Goal: Find specific page/section: Find specific page/section

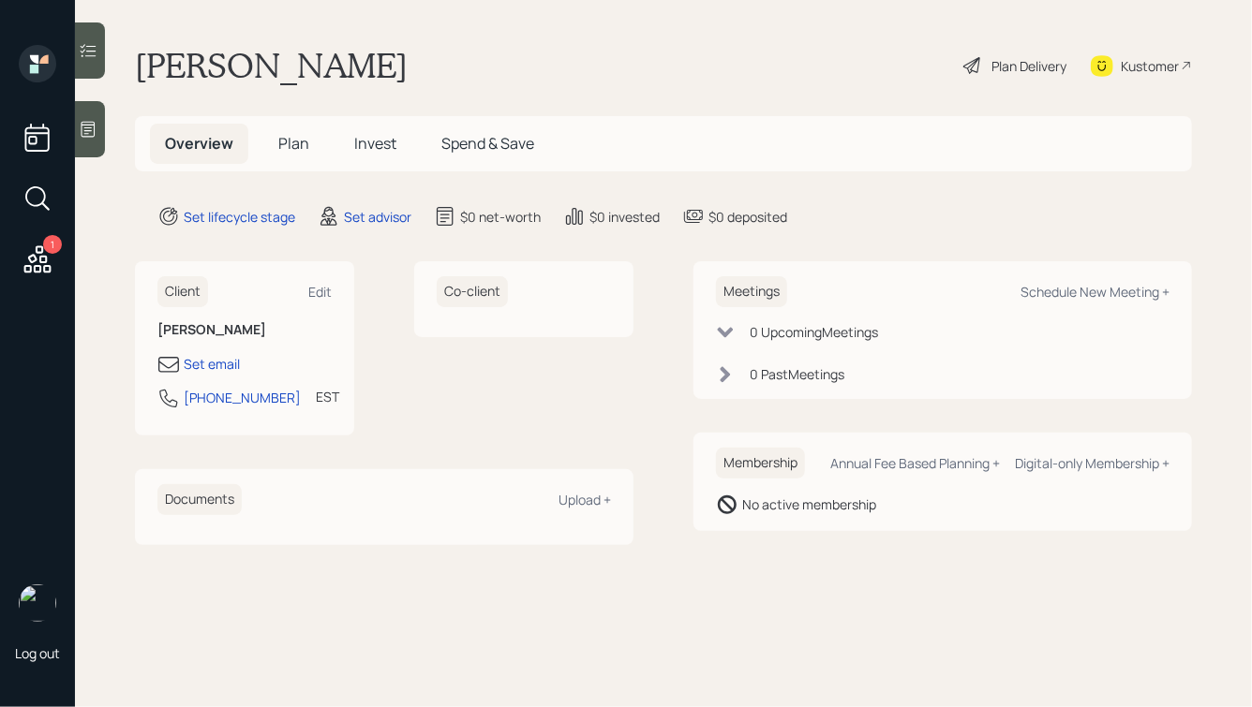
drag, startPoint x: 403, startPoint y: 68, endPoint x: 145, endPoint y: 59, distance: 257.8
click at [146, 62] on div "[PERSON_NAME] Plan Delivery Kustomer" at bounding box center [663, 65] width 1057 height 41
click at [145, 59] on h1 "[PERSON_NAME]" at bounding box center [271, 65] width 273 height 41
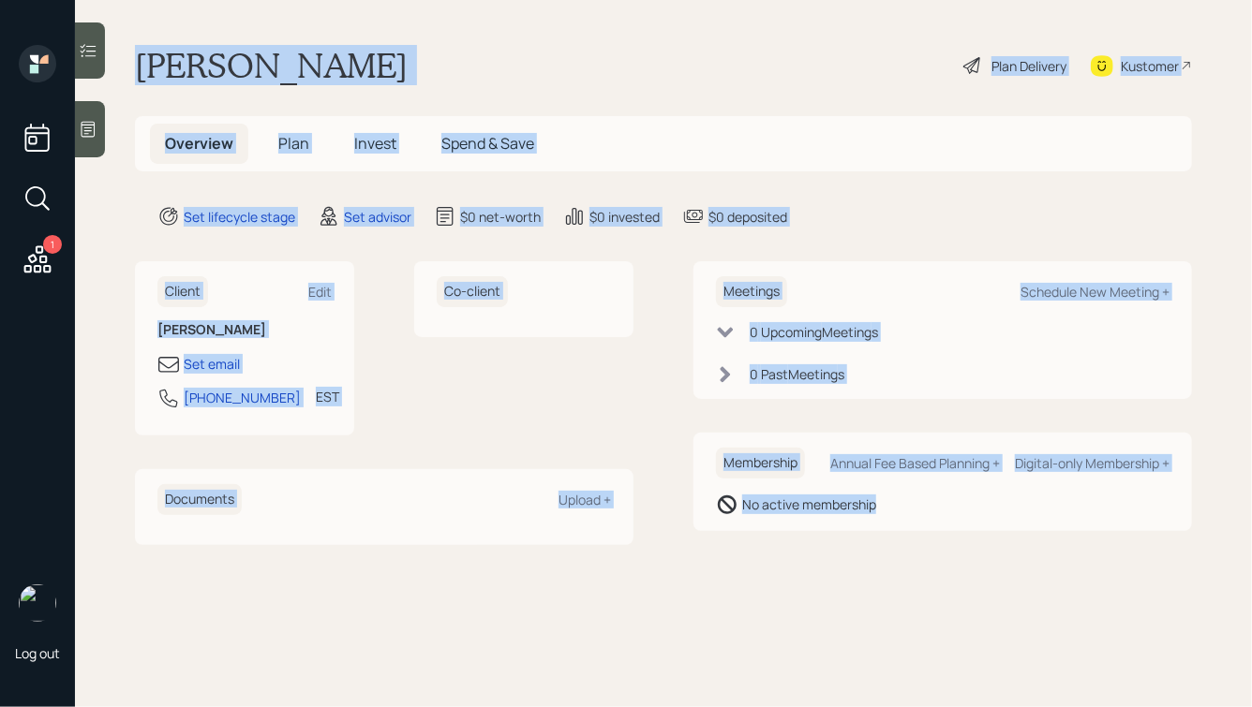
drag, startPoint x: 132, startPoint y: 51, endPoint x: 853, endPoint y: 532, distance: 867.3
click at [853, 532] on main "[PERSON_NAME] Plan Delivery Kustomer Overview Plan Invest Spend & Save Set life…" at bounding box center [663, 353] width 1177 height 707
click at [853, 532] on div "Meetings Schedule New Meeting + 0 Upcoming Meeting s 0 Past Meeting s Membershi…" at bounding box center [942, 402] width 498 height 283
drag, startPoint x: 913, startPoint y: 528, endPoint x: 455, endPoint y: -12, distance: 708.5
click at [455, 0] on html "1 Log out [PERSON_NAME] Plan Delivery Kustomer Overview Plan Invest Spend & Sav…" at bounding box center [626, 353] width 1252 height 707
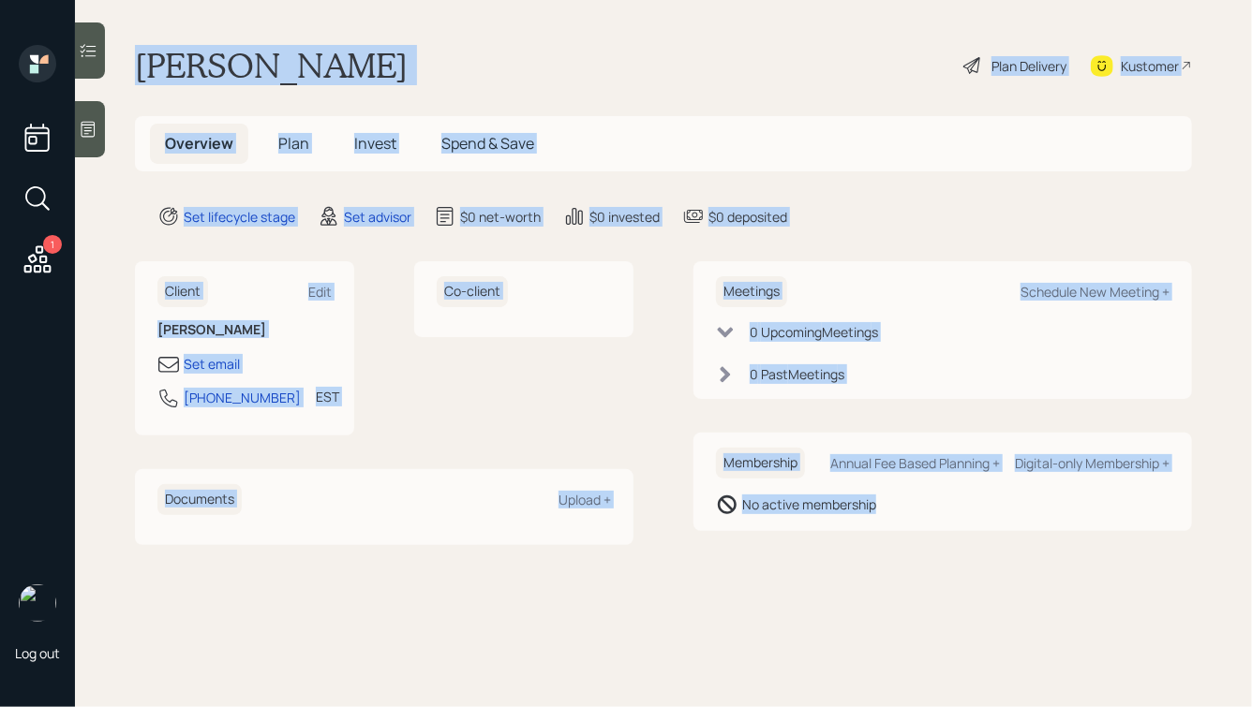
click at [400, 25] on main "[PERSON_NAME] Plan Delivery Kustomer Overview Plan Invest Spend & Save Set life…" at bounding box center [663, 353] width 1177 height 707
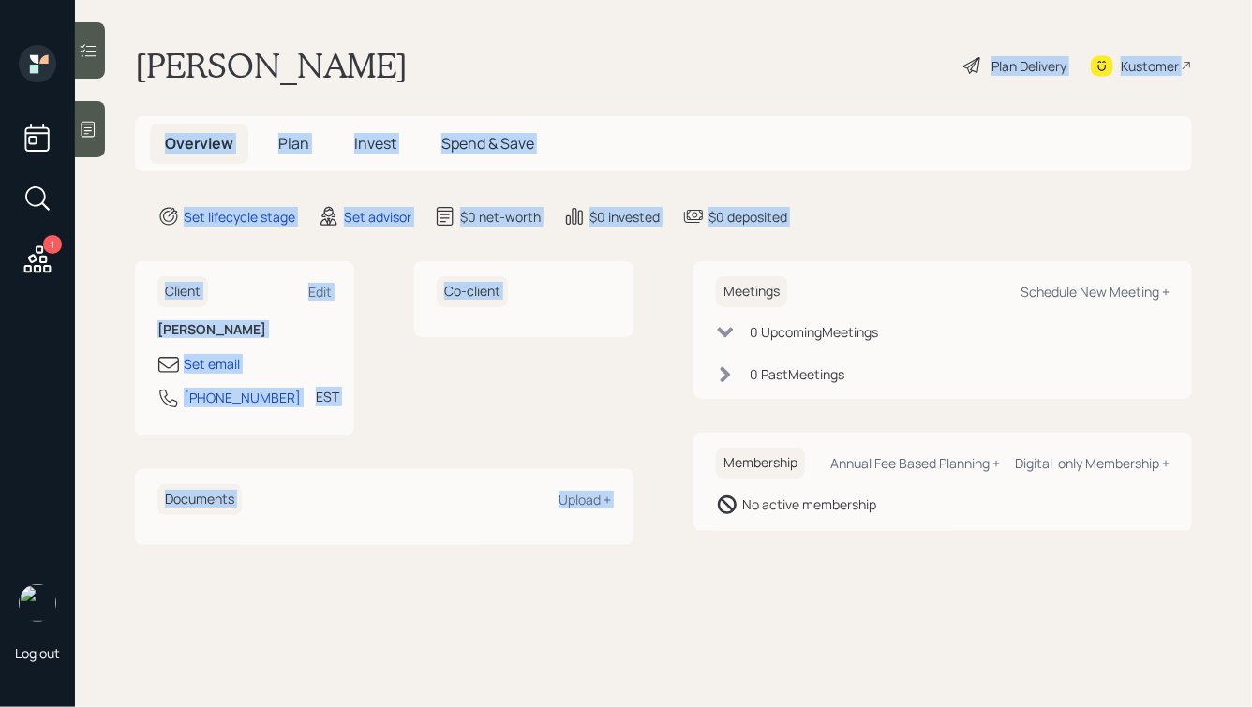
drag, startPoint x: 830, startPoint y: 238, endPoint x: 351, endPoint y: 53, distance: 513.0
click at [351, 53] on main "[PERSON_NAME] Plan Delivery Kustomer Overview Plan Invest Spend & Save Set life…" at bounding box center [663, 353] width 1177 height 707
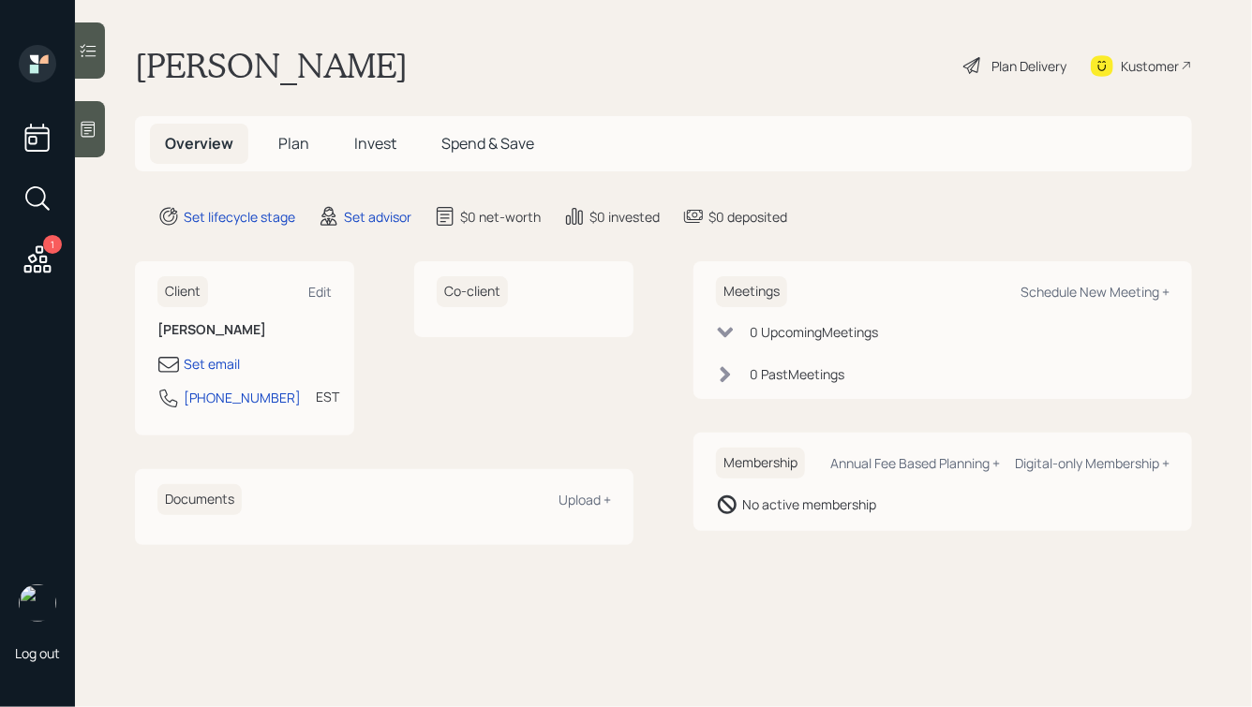
click at [278, 64] on h1 "[PERSON_NAME]" at bounding box center [271, 65] width 273 height 41
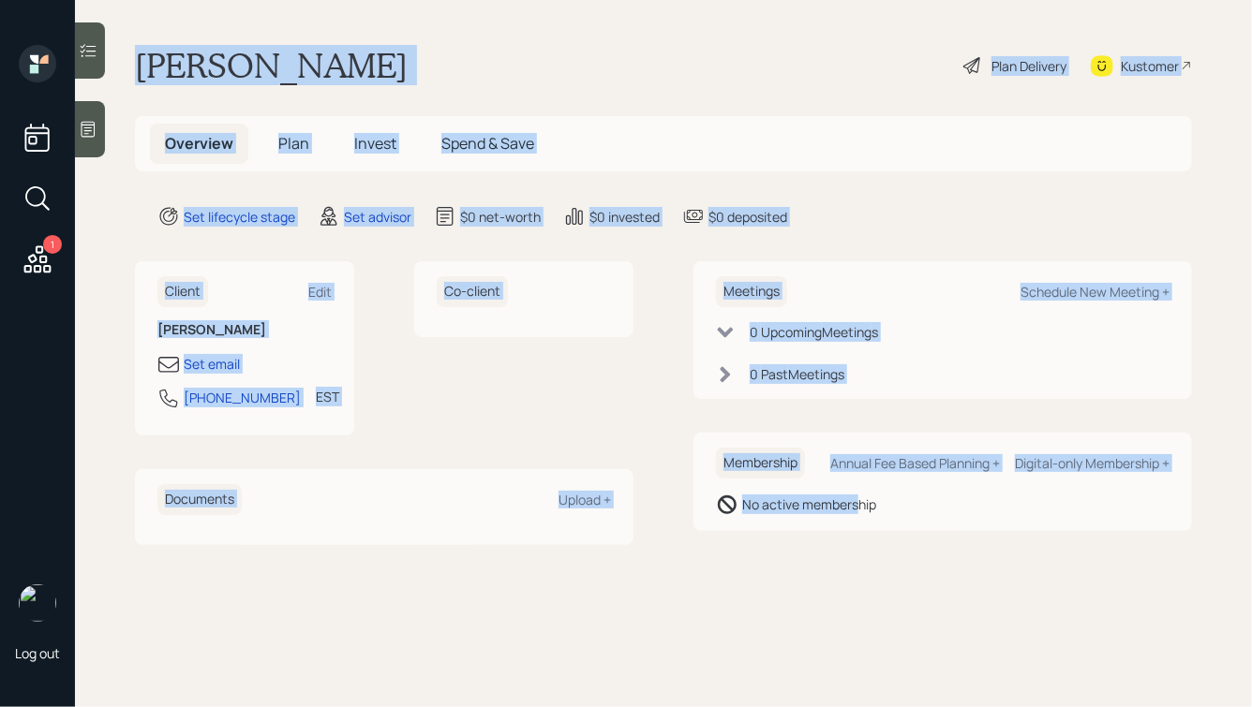
drag, startPoint x: 140, startPoint y: 55, endPoint x: 855, endPoint y: 504, distance: 844.8
click at [855, 504] on main "[PERSON_NAME] Plan Delivery Kustomer Overview Plan Invest Spend & Save Set life…" at bounding box center [663, 353] width 1177 height 707
click at [855, 504] on div "No active membership" at bounding box center [809, 505] width 134 height 20
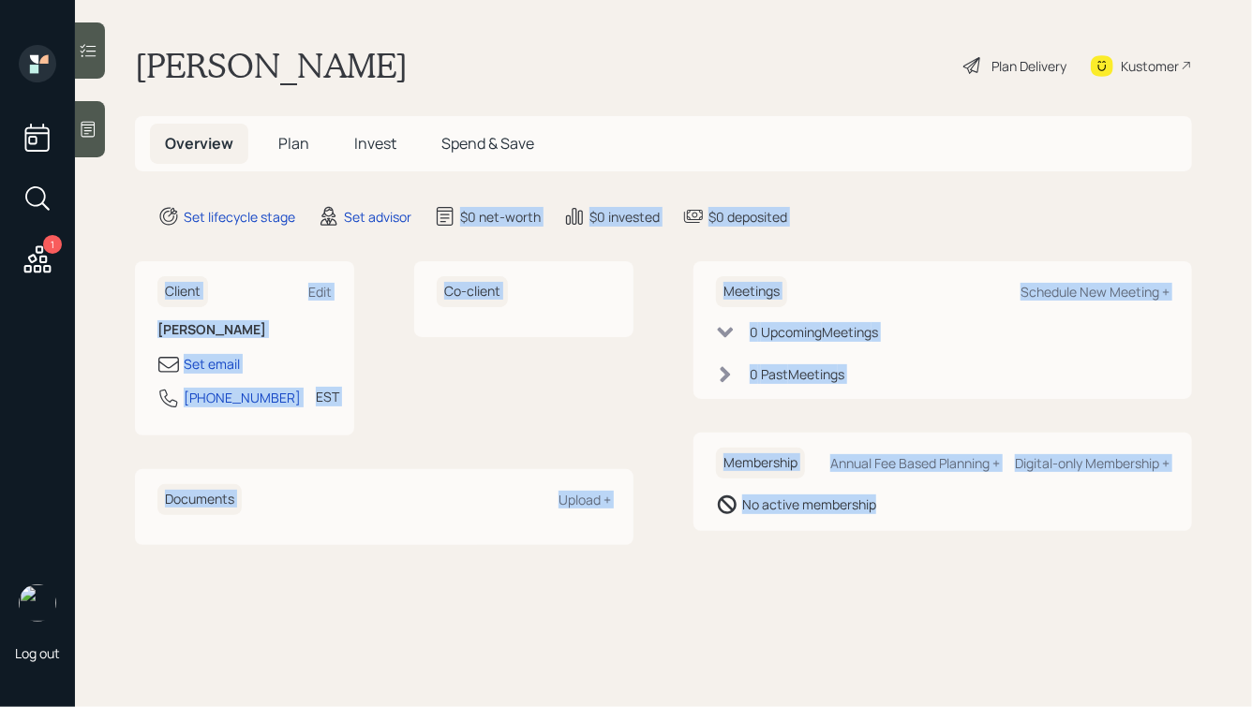
drag, startPoint x: 892, startPoint y: 507, endPoint x: 489, endPoint y: 162, distance: 530.2
click at [489, 162] on main "[PERSON_NAME] Plan Delivery Kustomer Overview Plan Invest Spend & Save Set life…" at bounding box center [663, 353] width 1177 height 707
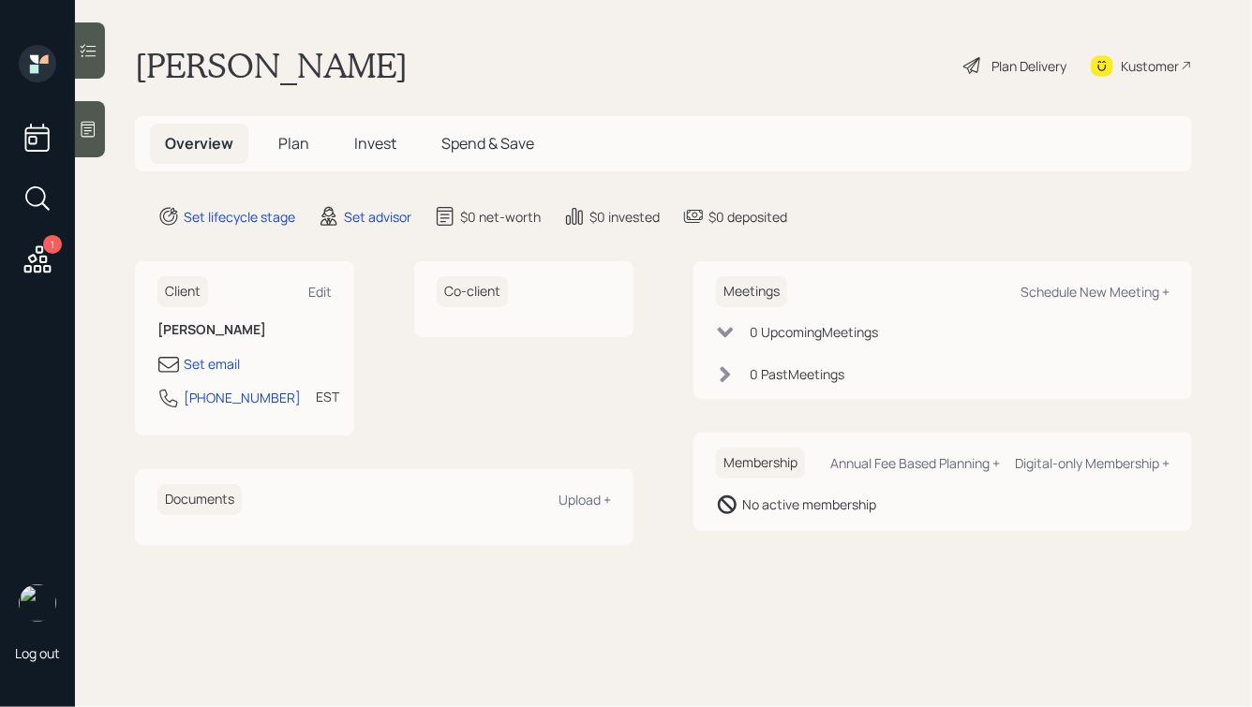
click at [434, 97] on main "[PERSON_NAME] Plan Delivery Kustomer Overview Plan Invest Spend & Save Set life…" at bounding box center [663, 353] width 1177 height 707
drag, startPoint x: 639, startPoint y: 155, endPoint x: 366, endPoint y: 44, distance: 294.2
click at [366, 44] on main "[PERSON_NAME] Plan Delivery Kustomer Overview Plan Invest Spend & Save Set life…" at bounding box center [663, 353] width 1177 height 707
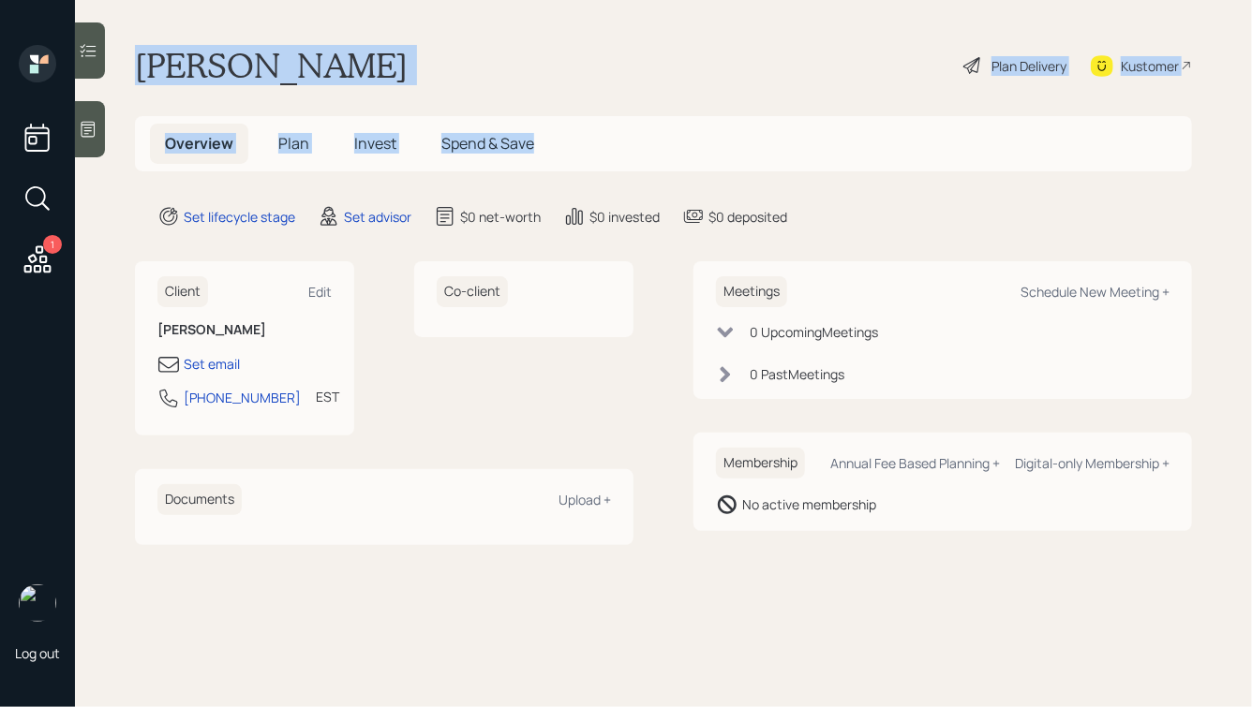
click at [366, 43] on main "[PERSON_NAME] Plan Delivery Kustomer Overview Plan Invest Spend & Save Set life…" at bounding box center [663, 353] width 1177 height 707
